Goal: Information Seeking & Learning: Learn about a topic

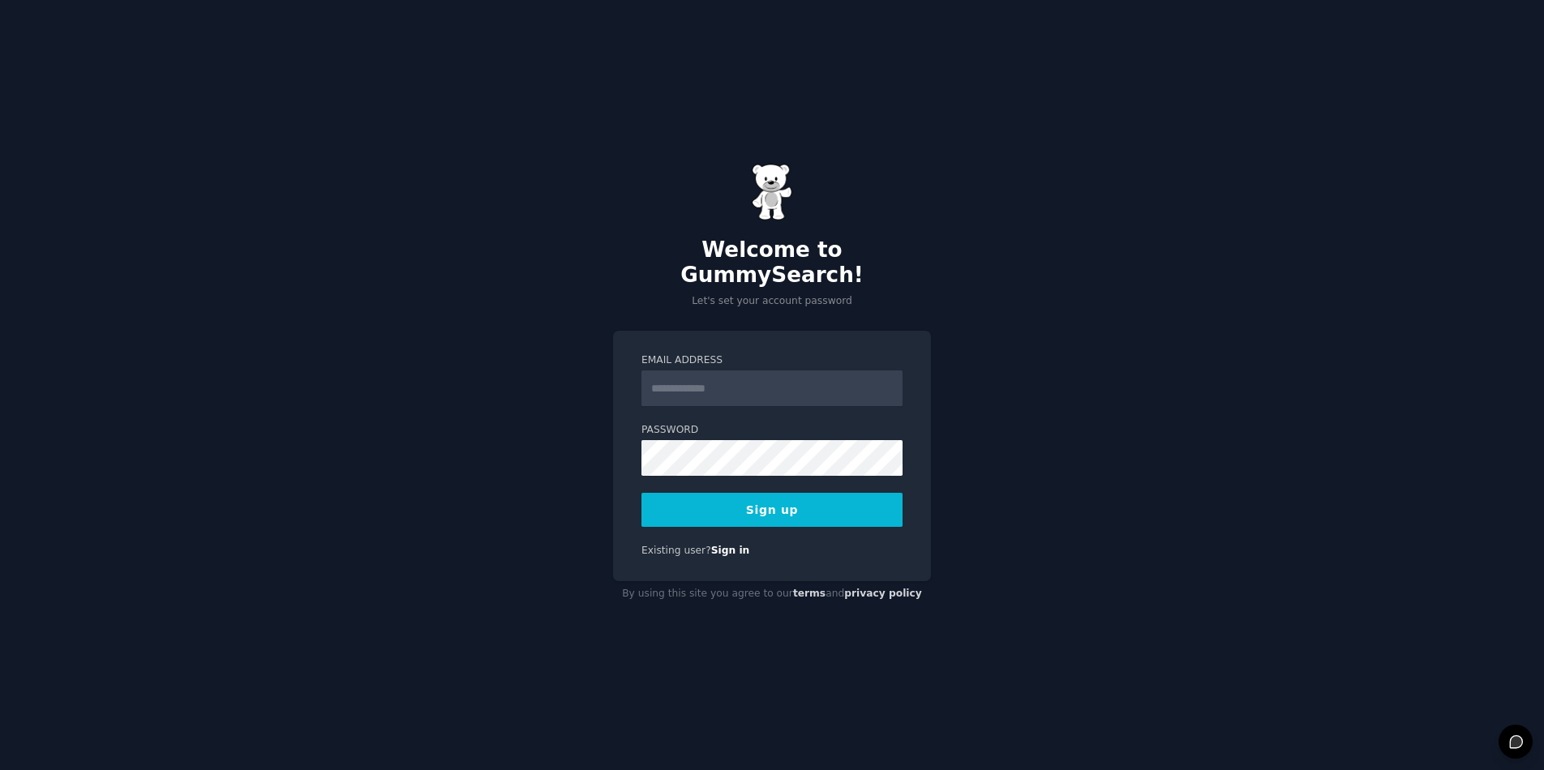
type input "**********"
click at [675, 494] on button "Sign up" at bounding box center [772, 510] width 261 height 34
click at [746, 493] on button "Sign up" at bounding box center [772, 510] width 261 height 34
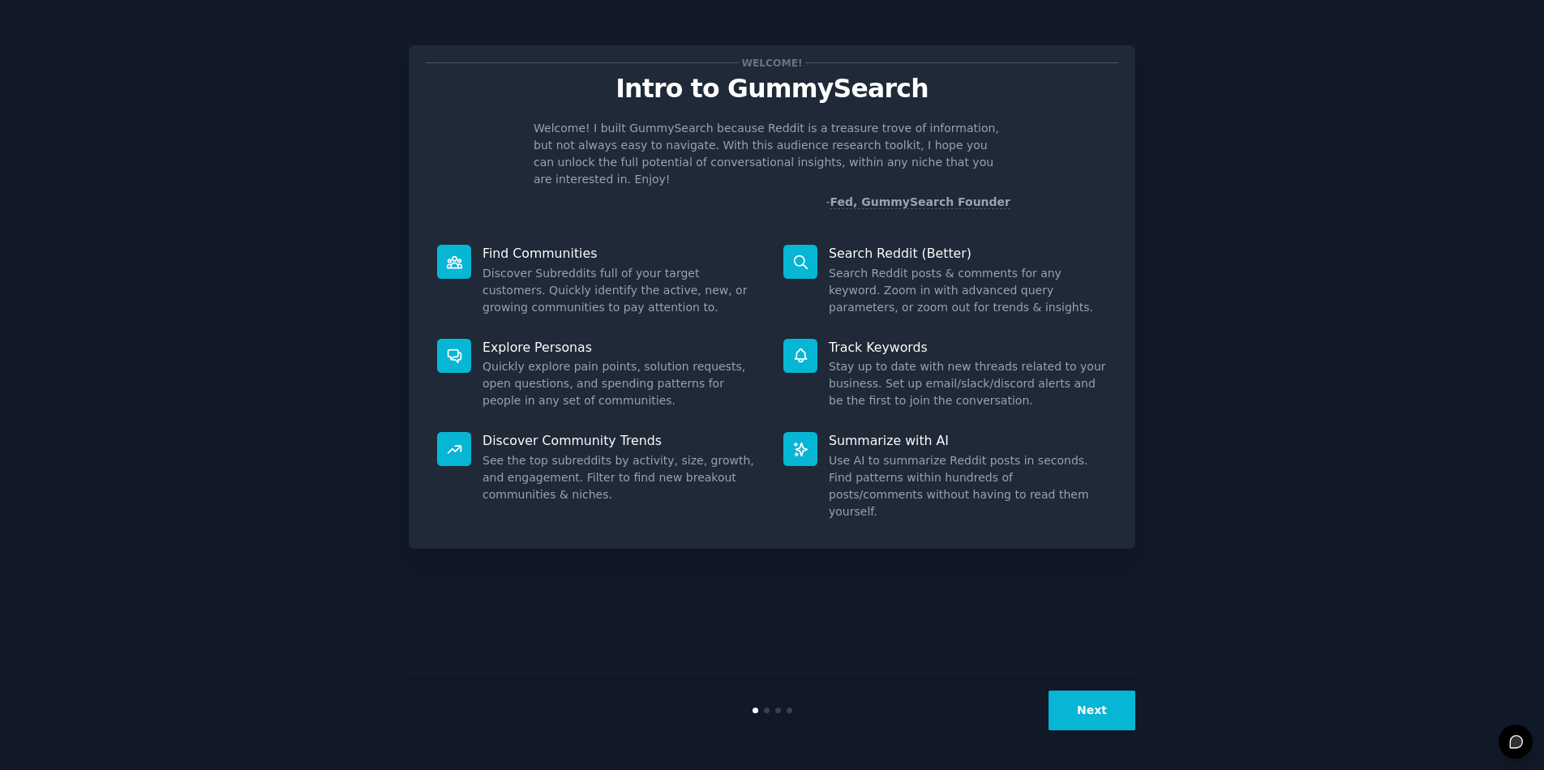
click at [1106, 714] on button "Next" at bounding box center [1092, 711] width 87 height 40
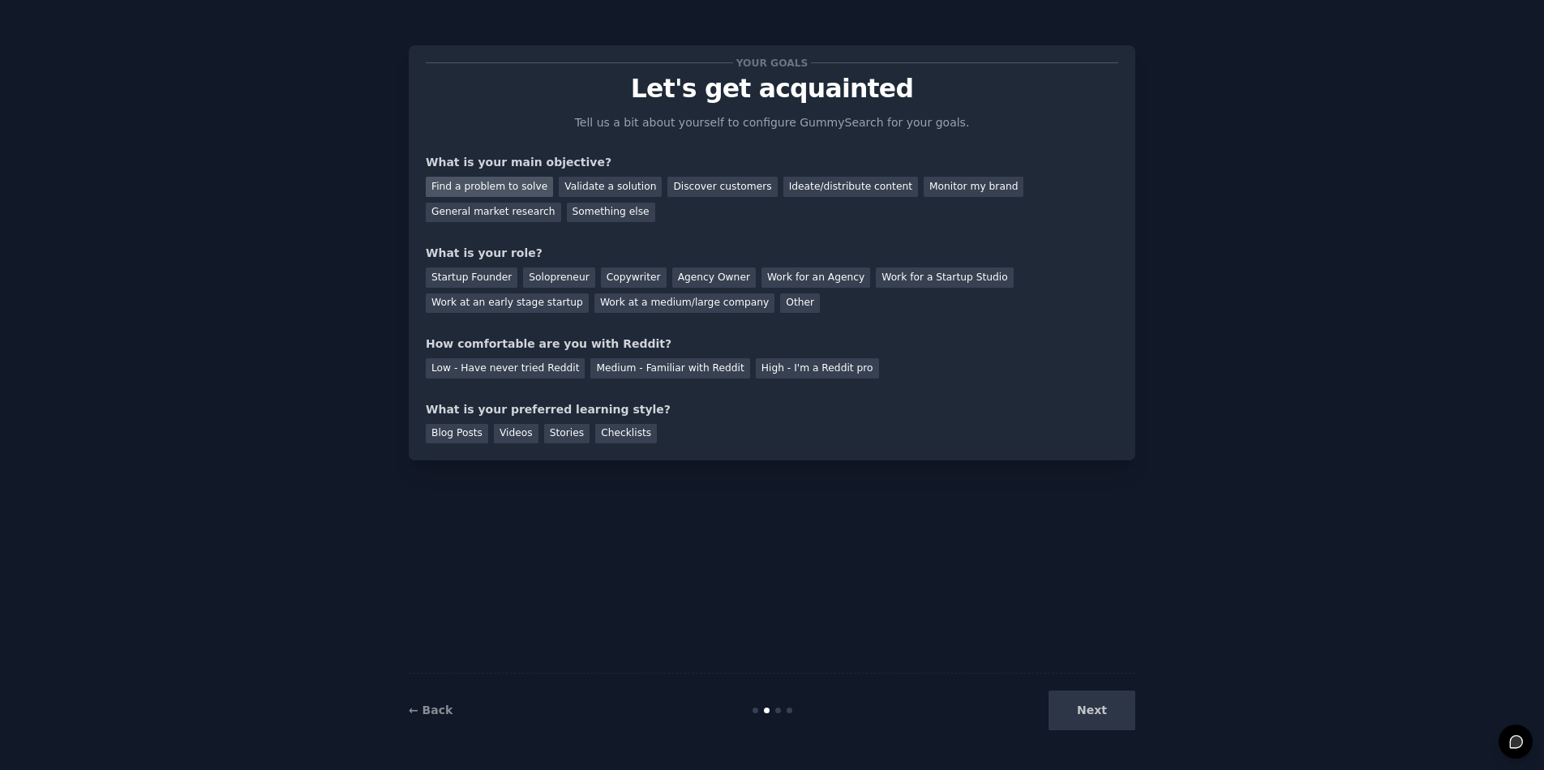
click at [493, 182] on div "Find a problem to solve" at bounding box center [489, 187] width 127 height 20
click at [495, 274] on div "Startup Founder" at bounding box center [472, 278] width 92 height 20
click at [612, 373] on div "Medium - Familiar with Reddit" at bounding box center [669, 368] width 159 height 20
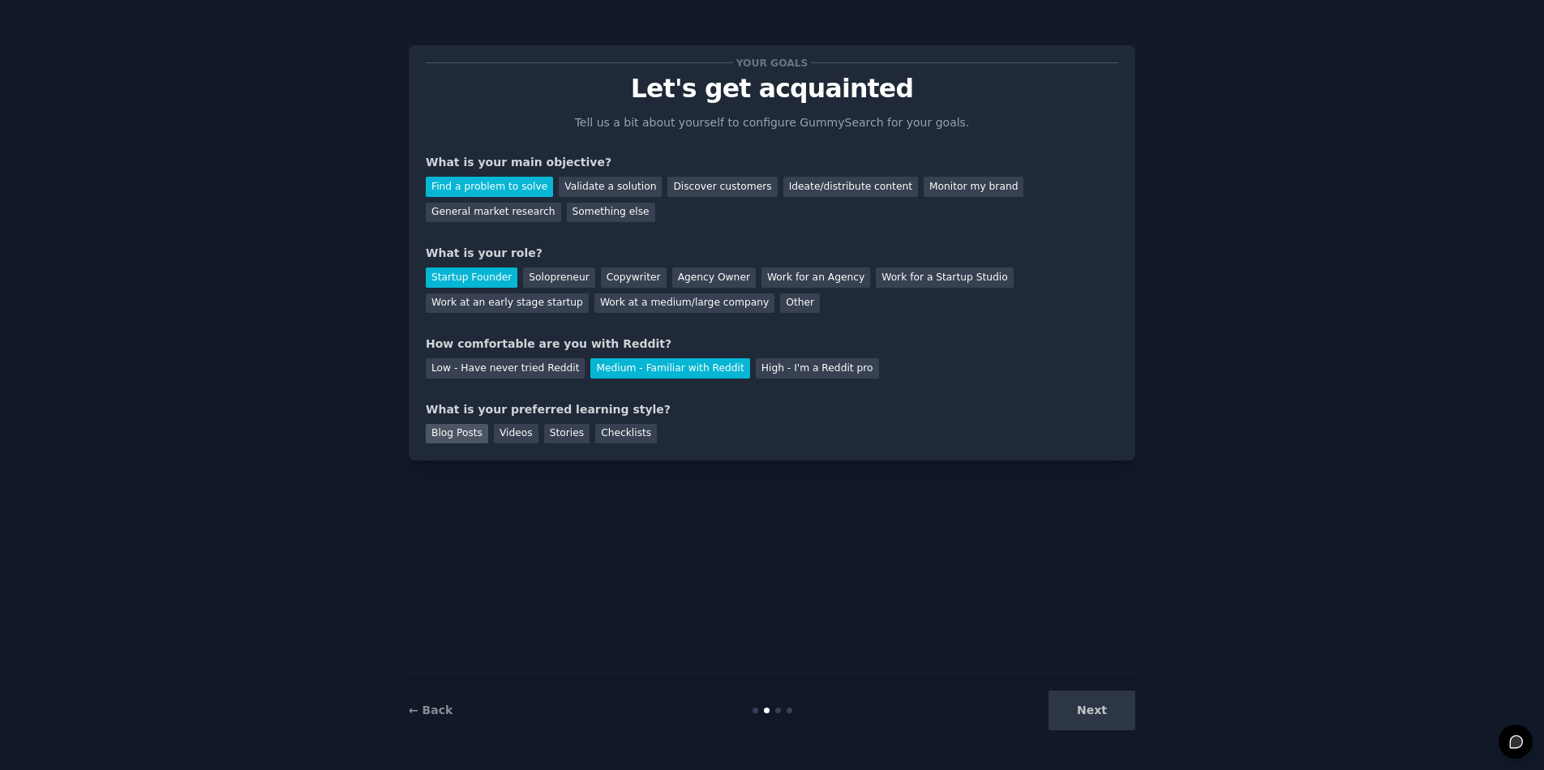
click at [461, 431] on div "Blog Posts" at bounding box center [457, 434] width 62 height 20
click at [554, 434] on div "Stories" at bounding box center [566, 434] width 45 height 20
click at [454, 437] on div "Blog Posts" at bounding box center [457, 434] width 62 height 20
click at [564, 436] on div "Stories" at bounding box center [566, 434] width 45 height 20
click at [1105, 709] on button "Next" at bounding box center [1092, 711] width 87 height 40
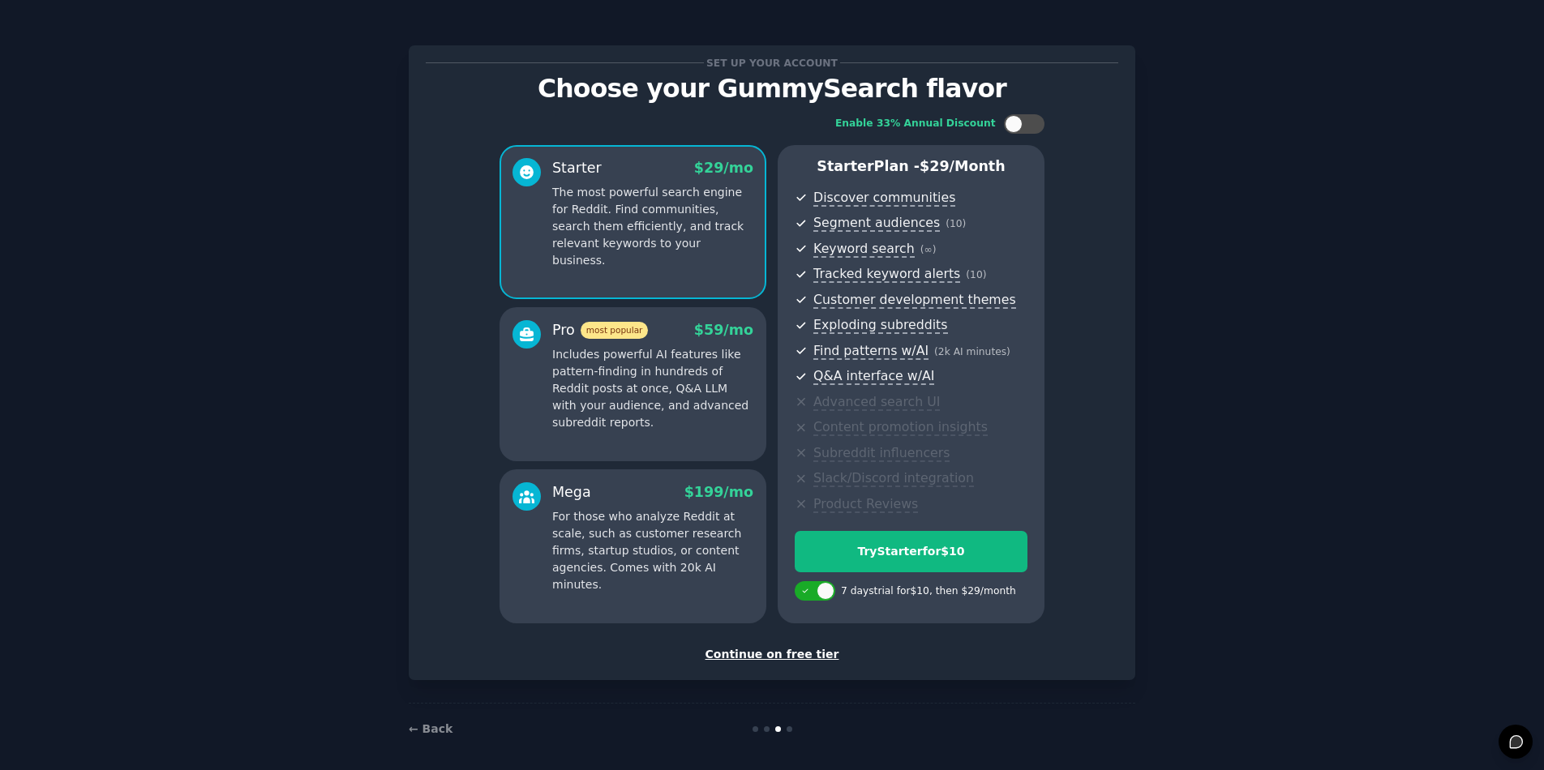
click at [782, 650] on div "Continue on free tier" at bounding box center [772, 654] width 693 height 17
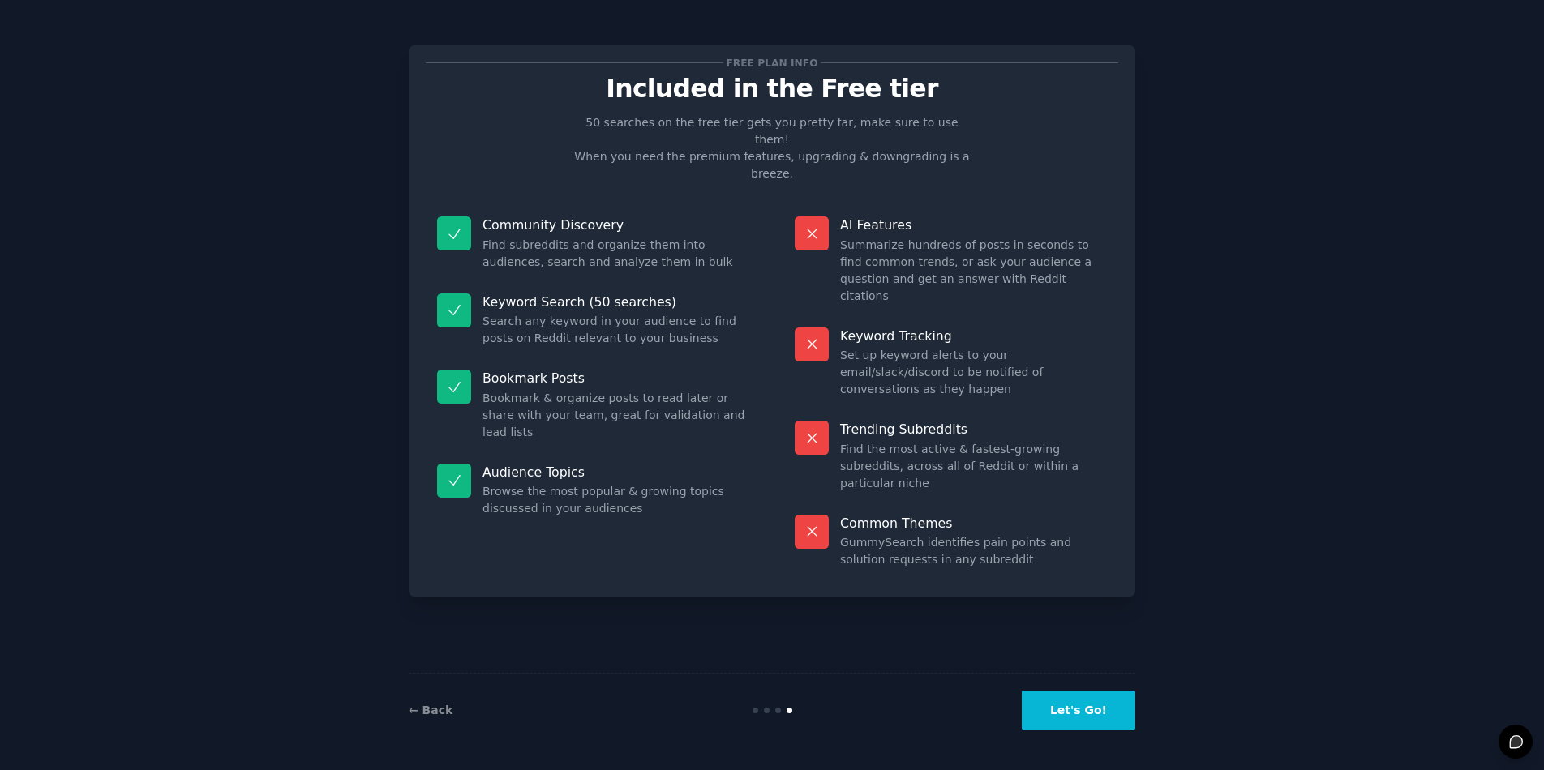
click at [1079, 712] on button "Let's Go!" at bounding box center [1079, 711] width 114 height 40
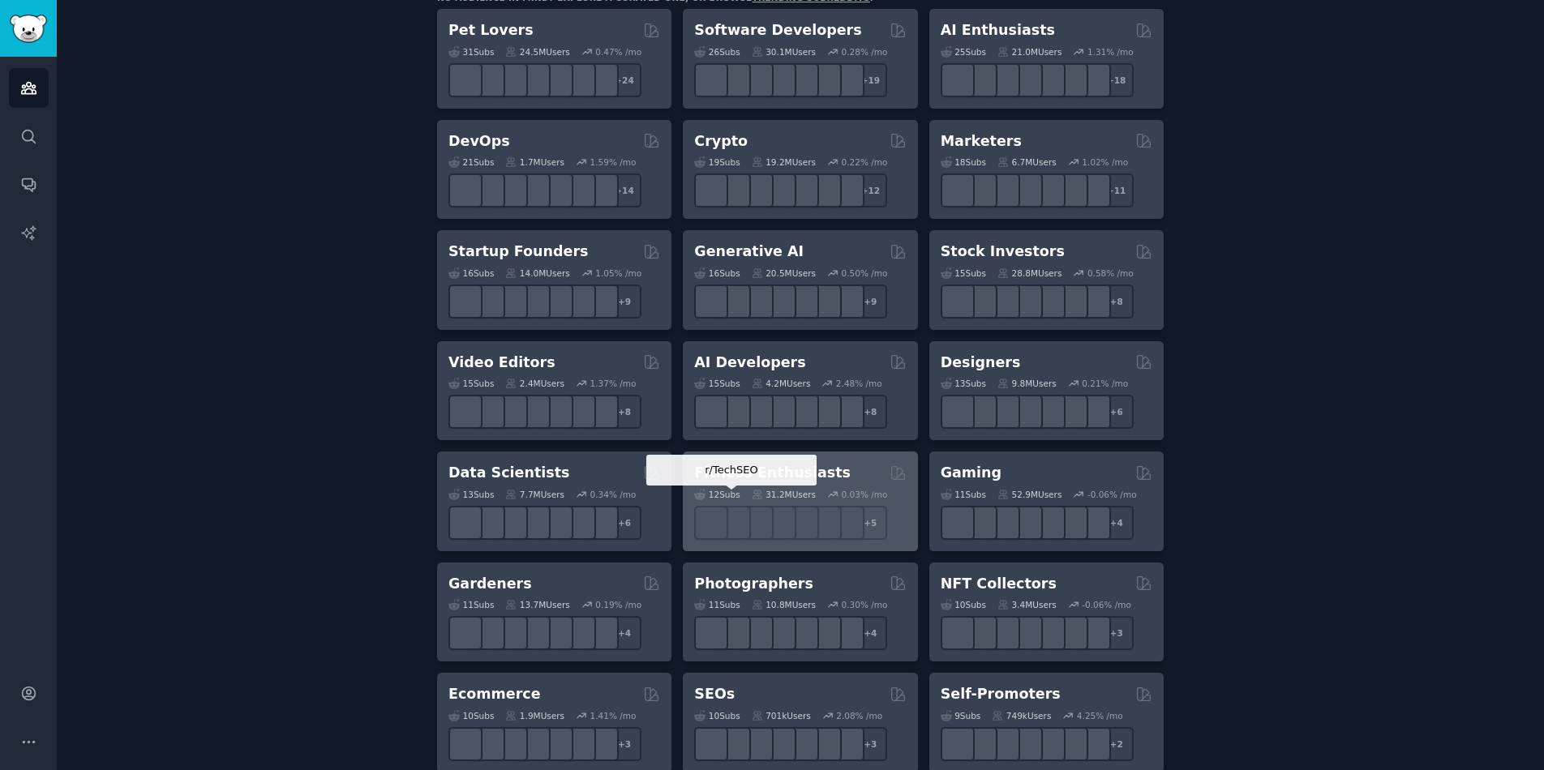
scroll to position [290, 0]
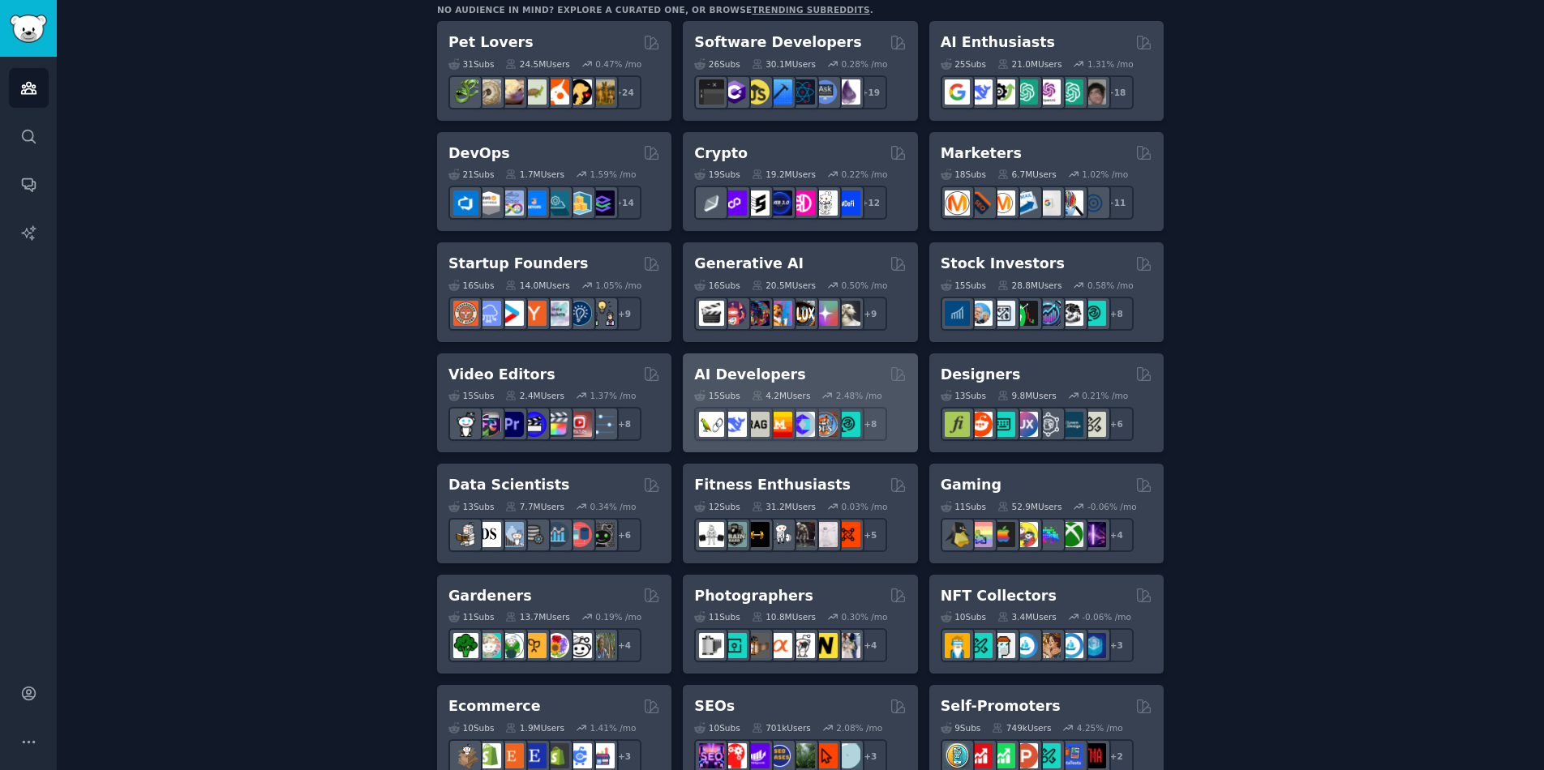
click at [747, 369] on h2 "AI Developers" at bounding box center [749, 375] width 111 height 20
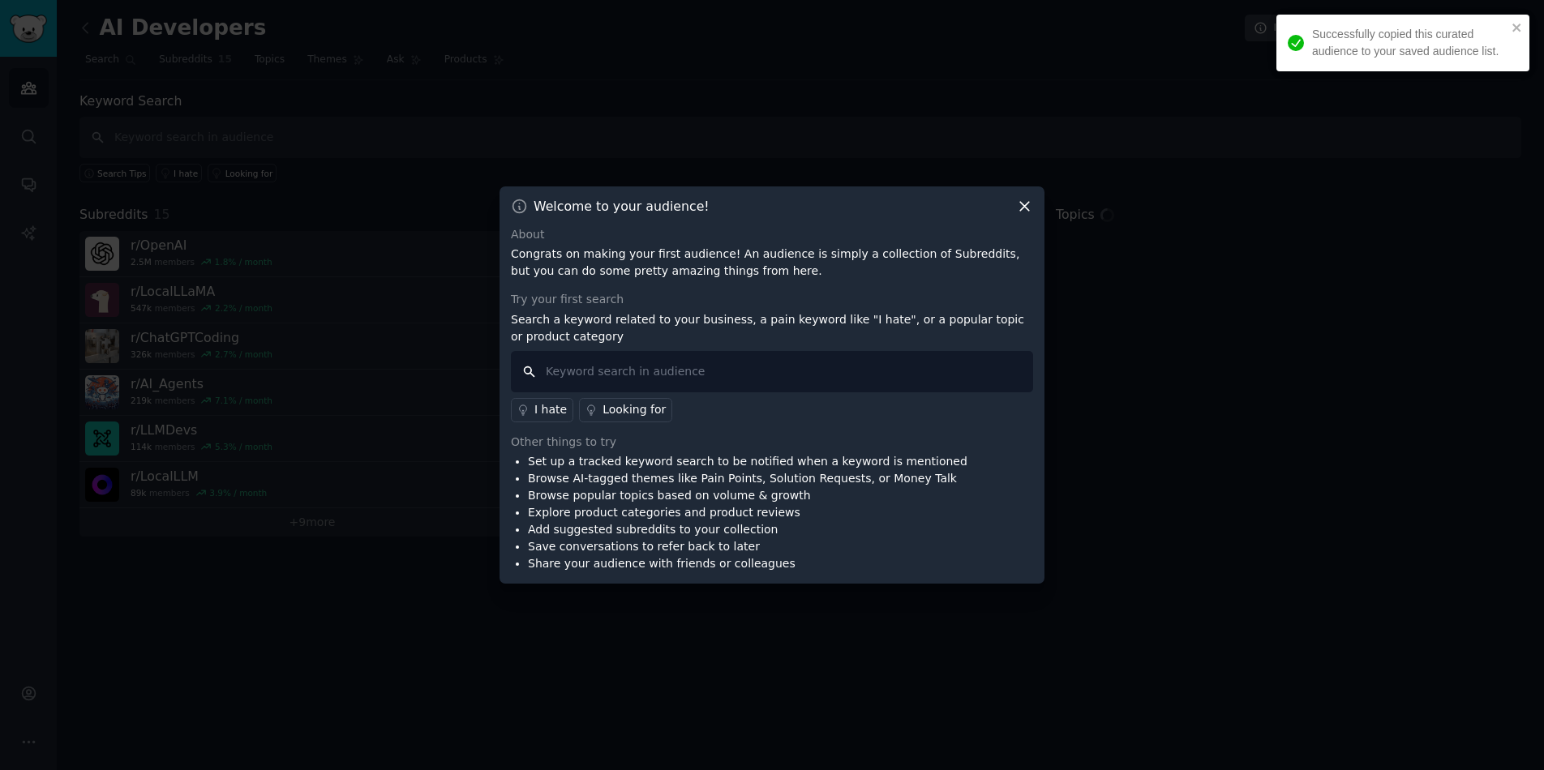
click at [702, 371] on input "text" at bounding box center [772, 371] width 522 height 41
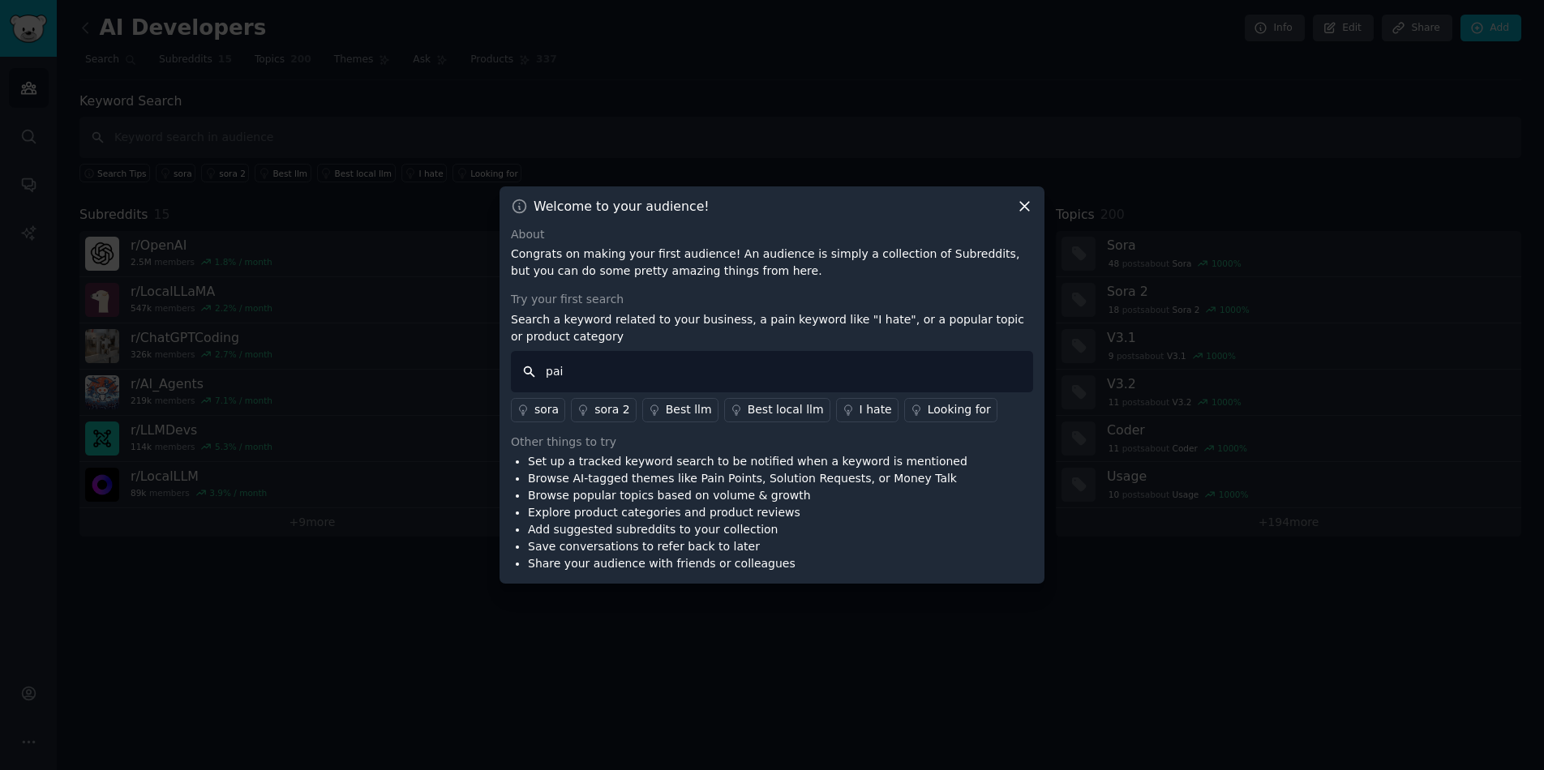
type input "pain"
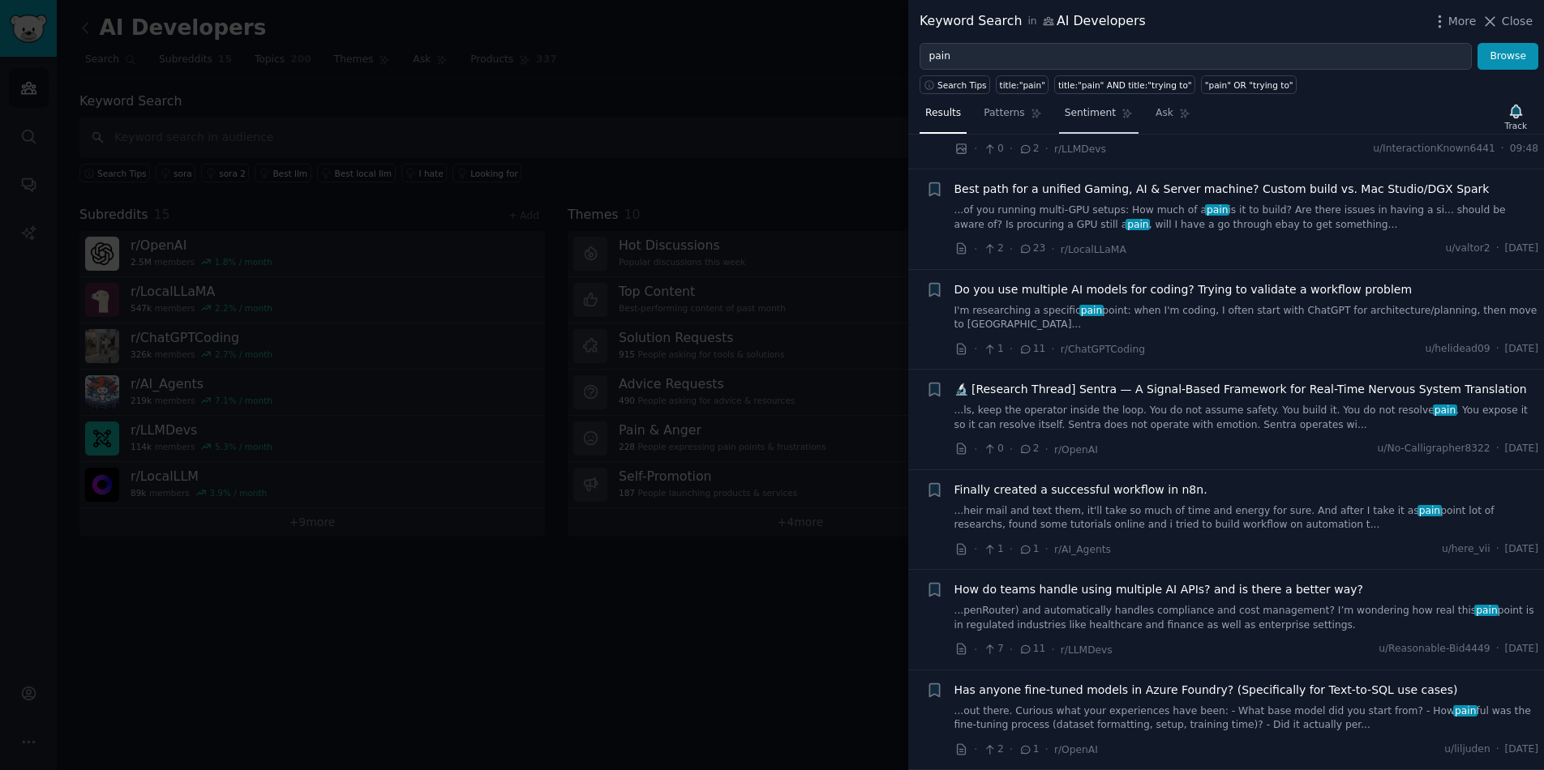
scroll to position [649, 0]
